Goal: Task Accomplishment & Management: Complete application form

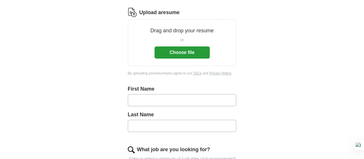
scroll to position [29, 0]
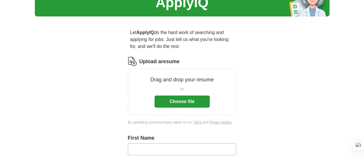
click at [174, 95] on button "Choose file" at bounding box center [182, 101] width 55 height 12
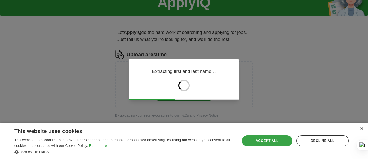
click at [263, 140] on div "Accept all" at bounding box center [267, 140] width 51 height 11
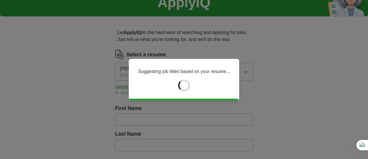
type input "******"
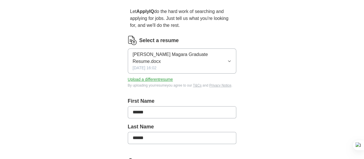
scroll to position [58, 0]
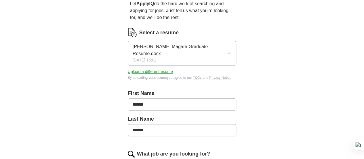
click at [143, 98] on input "******" at bounding box center [182, 104] width 109 height 12
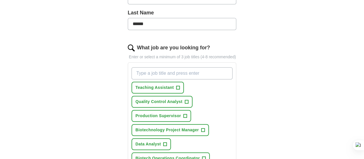
scroll to position [173, 0]
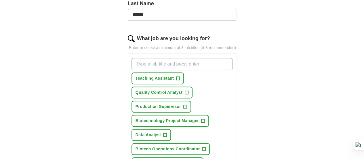
click at [152, 58] on input "What job are you looking for?" at bounding box center [182, 64] width 101 height 12
type input "[MEDICAL_DATA]"
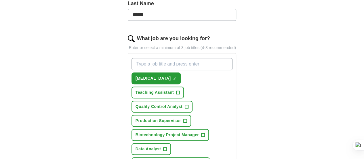
click at [157, 58] on input "What job are you looking for?" at bounding box center [182, 64] width 101 height 12
type input "lab researcher"
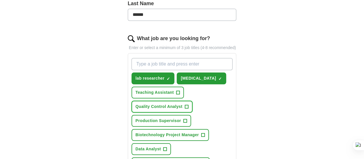
click at [188, 104] on span "+" at bounding box center [186, 106] width 3 height 5
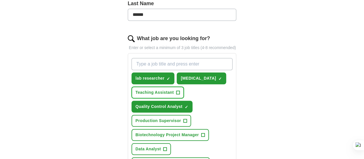
click at [176, 90] on span "+" at bounding box center [177, 92] width 3 height 5
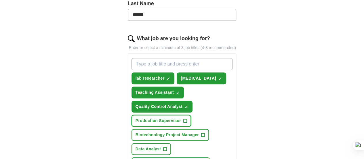
click at [183, 118] on span "+" at bounding box center [184, 120] width 3 height 5
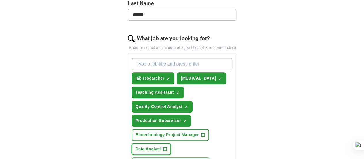
click at [167, 147] on span "+" at bounding box center [165, 149] width 3 height 5
click at [201, 132] on span "+" at bounding box center [202, 134] width 3 height 5
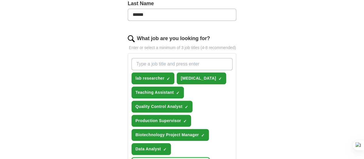
drag, startPoint x: 191, startPoint y: 120, endPoint x: 217, endPoint y: 130, distance: 27.6
drag, startPoint x: 183, startPoint y: 134, endPoint x: 187, endPoint y: 133, distance: 4.4
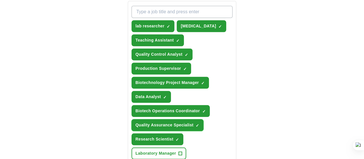
scroll to position [230, 0]
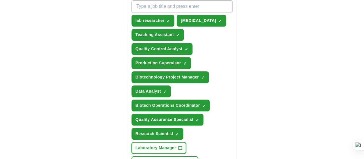
click at [178, 145] on span "+" at bounding box center [179, 147] width 3 height 5
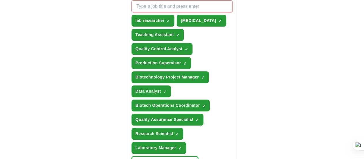
click at [199, 156] on button "Clinical Trials Coordinator +" at bounding box center [165, 162] width 67 height 12
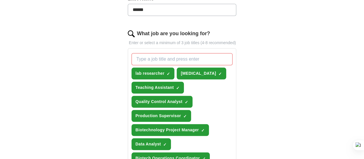
scroll to position [173, 0]
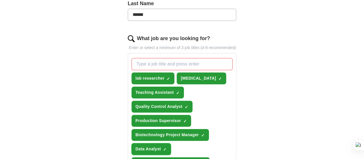
click at [0, 0] on span "×" at bounding box center [0, 0] width 0 height 0
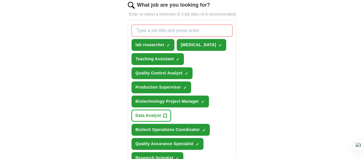
scroll to position [202, 0]
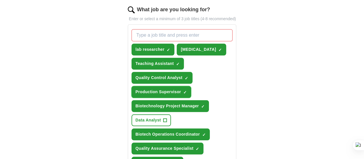
click at [0, 0] on span "×" at bounding box center [0, 0] width 0 height 0
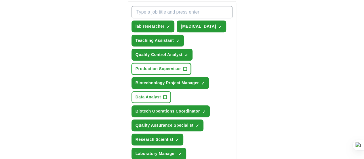
scroll to position [259, 0]
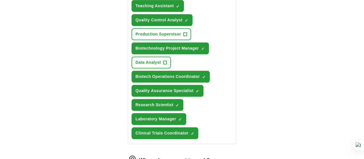
type input "***"
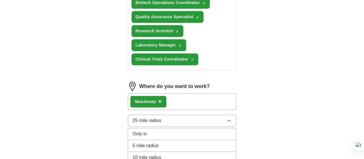
scroll to position [345, 0]
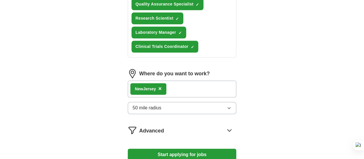
click at [231, 129] on icon at bounding box center [230, 130] width 4 height 2
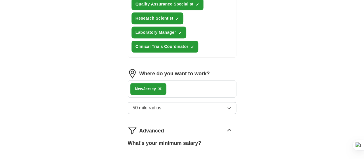
click at [234, 125] on icon at bounding box center [229, 129] width 9 height 9
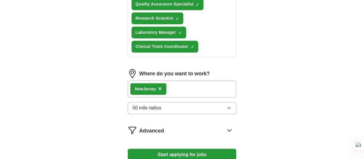
click at [186, 148] on button "Start applying for jobs" at bounding box center [182, 154] width 109 height 12
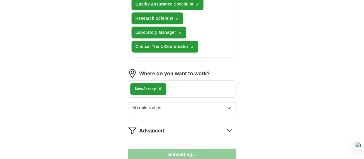
select select "**"
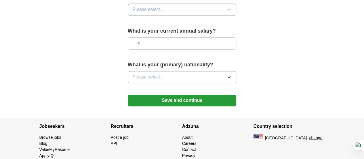
scroll to position [438, 0]
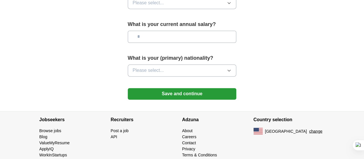
click at [210, 64] on button "Please select..." at bounding box center [182, 70] width 109 height 12
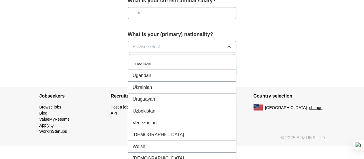
scroll to position [462, 0]
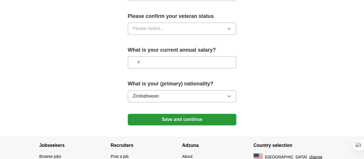
scroll to position [380, 0]
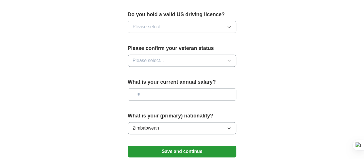
click at [169, 88] on input "text" at bounding box center [182, 94] width 109 height 12
click at [210, 54] on button "Please select..." at bounding box center [182, 60] width 109 height 12
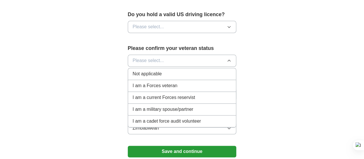
click at [179, 70] on div "Not applicable" at bounding box center [182, 73] width 99 height 7
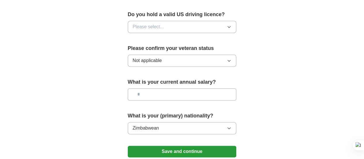
click at [217, 54] on button "Not applicable" at bounding box center [182, 60] width 109 height 12
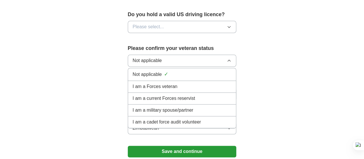
click at [217, 54] on button "Not applicable" at bounding box center [182, 60] width 109 height 12
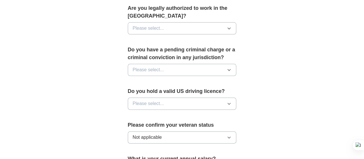
scroll to position [294, 0]
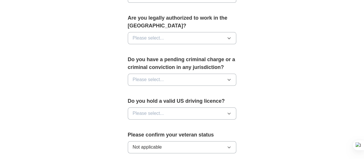
click at [186, 107] on button "Please select..." at bounding box center [182, 113] width 109 height 12
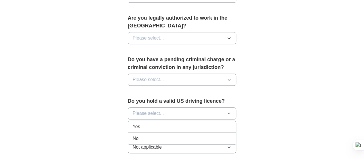
click at [180, 135] on div "No" at bounding box center [182, 138] width 99 height 7
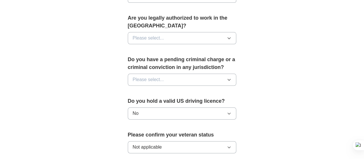
click at [190, 73] on button "Please select..." at bounding box center [182, 79] width 109 height 12
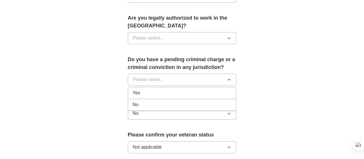
click at [159, 101] on div "No" at bounding box center [182, 104] width 99 height 7
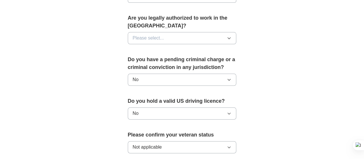
scroll to position [265, 0]
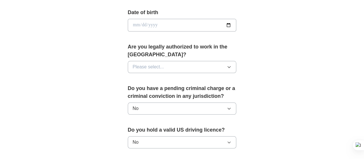
click at [188, 61] on button "Please select..." at bounding box center [182, 67] width 109 height 12
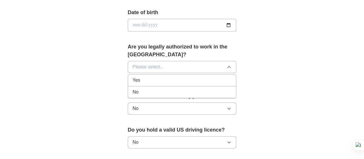
click at [163, 77] on div "Yes" at bounding box center [182, 80] width 99 height 7
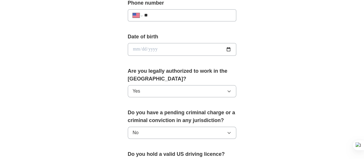
scroll to position [208, 0]
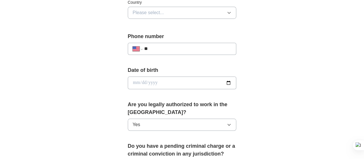
click at [152, 79] on input "date" at bounding box center [182, 82] width 109 height 13
type input "**********"
click at [152, 47] on input "**" at bounding box center [188, 48] width 88 height 7
type input "**********"
click at [133, 48] on select "**********" at bounding box center [138, 48] width 10 height 7
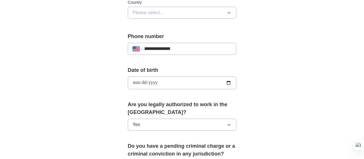
click at [133, 48] on select "**********" at bounding box center [138, 48] width 10 height 7
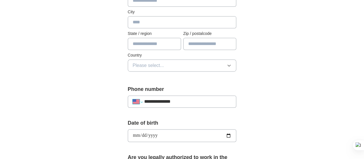
scroll to position [150, 0]
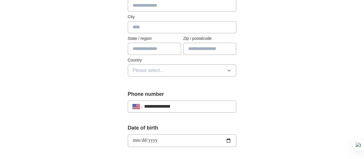
click at [134, 68] on span "Please select..." at bounding box center [148, 70] width 31 height 7
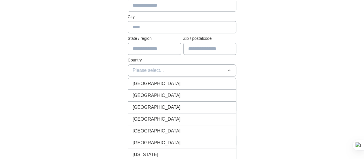
click at [136, 93] on span "[GEOGRAPHIC_DATA]" at bounding box center [157, 95] width 48 height 7
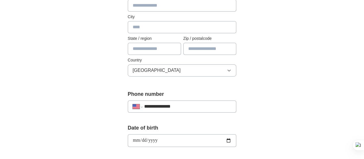
click at [142, 50] on input "text" at bounding box center [154, 49] width 53 height 12
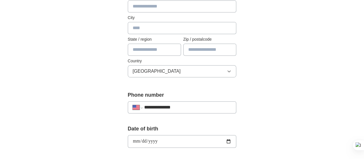
click at [151, 50] on input "text" at bounding box center [154, 49] width 53 height 12
type input "**"
type input "**********"
type input "*****"
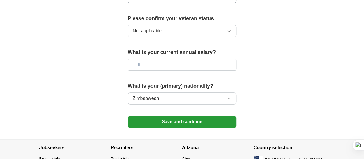
scroll to position [438, 0]
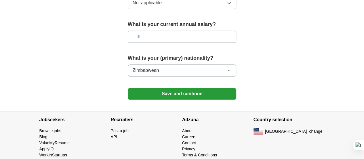
click at [184, 88] on button "Save and continue" at bounding box center [182, 94] width 109 height 12
